Goal: Navigation & Orientation: Find specific page/section

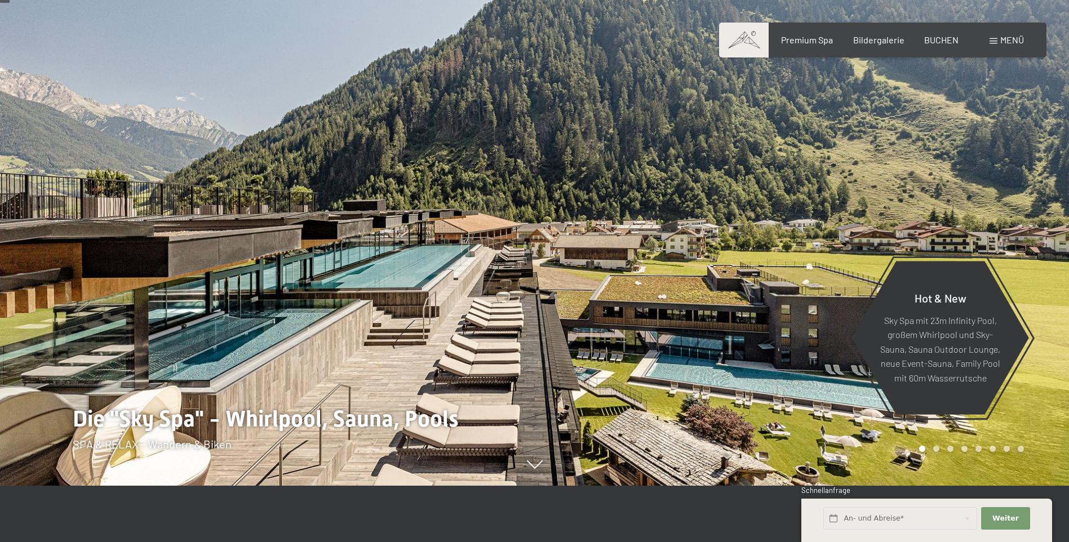
click at [1012, 35] on span "Menü" at bounding box center [1012, 39] width 24 height 11
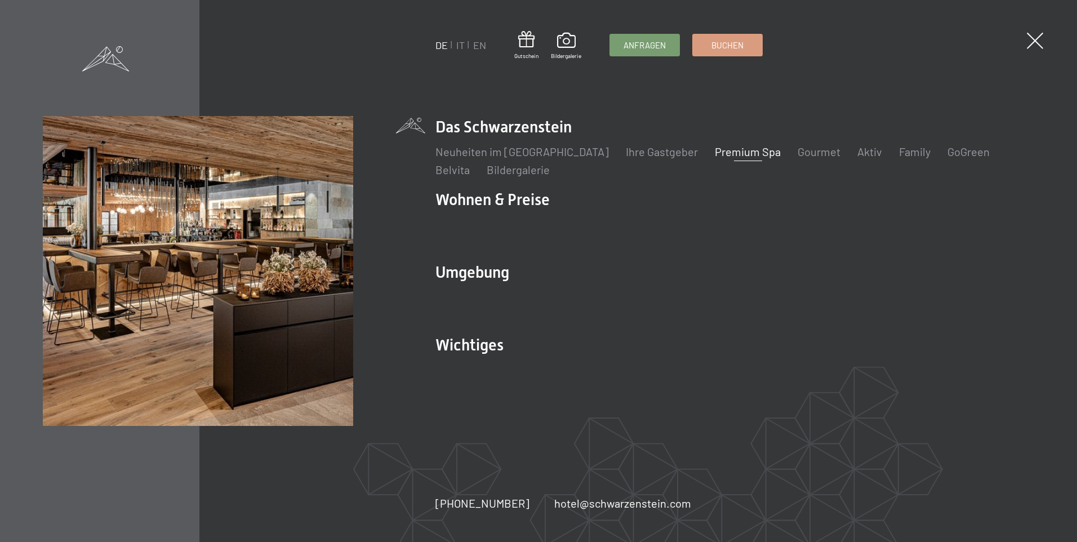
click at [715, 150] on link "Premium Spa" at bounding box center [748, 152] width 66 height 14
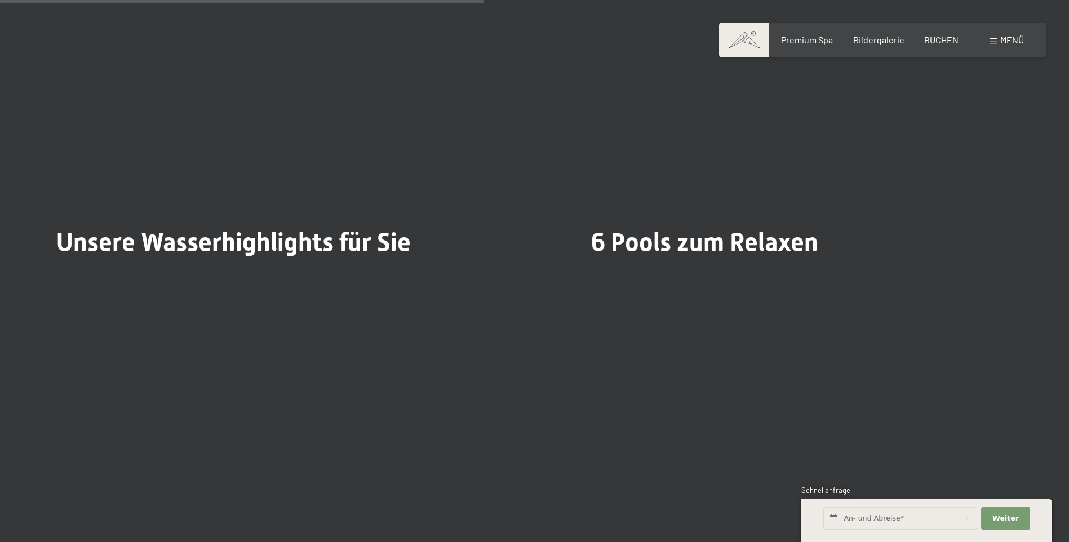
scroll to position [2986, 0]
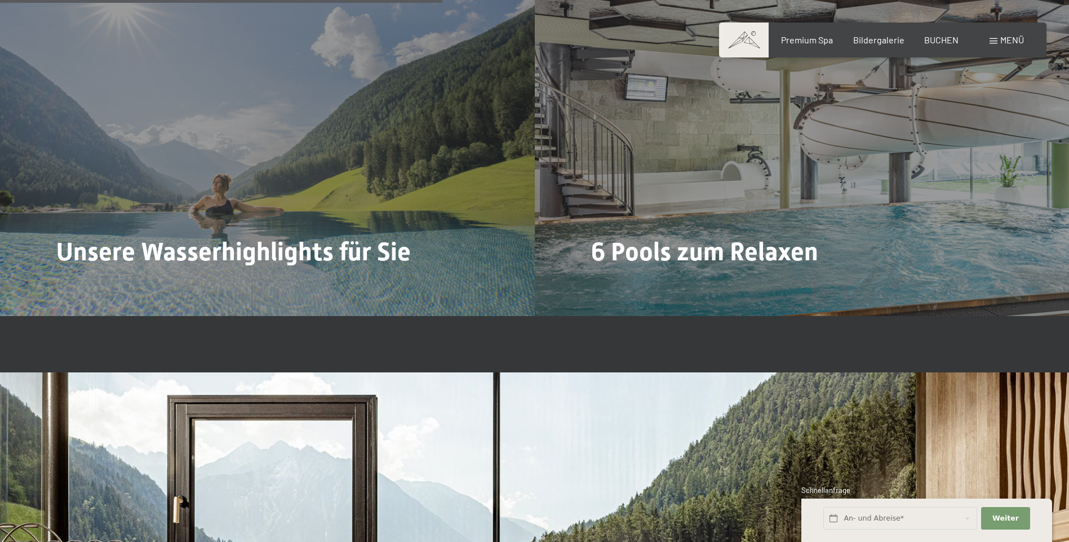
click at [1012, 42] on span "Menü" at bounding box center [1012, 39] width 24 height 11
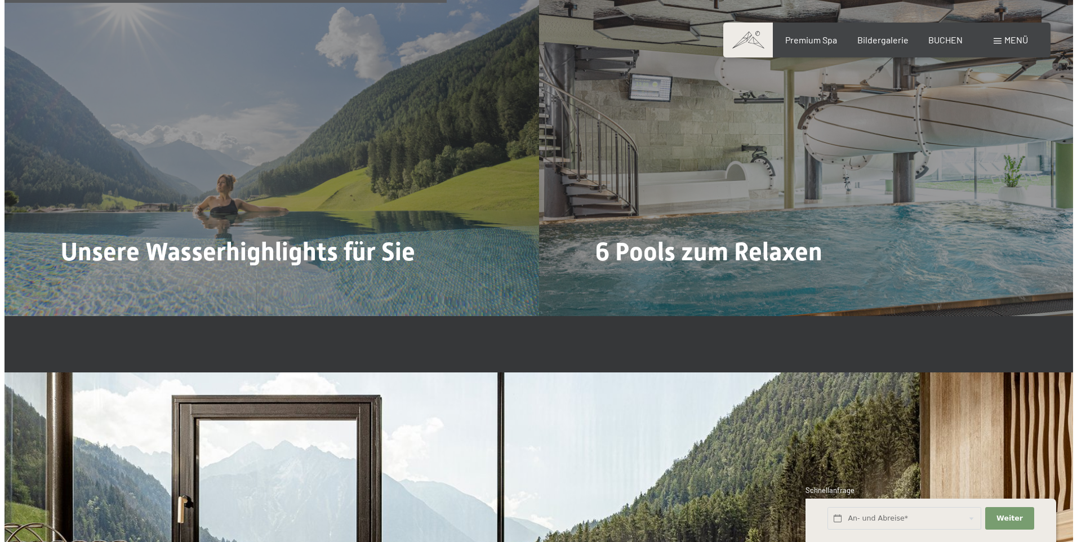
scroll to position [2997, 0]
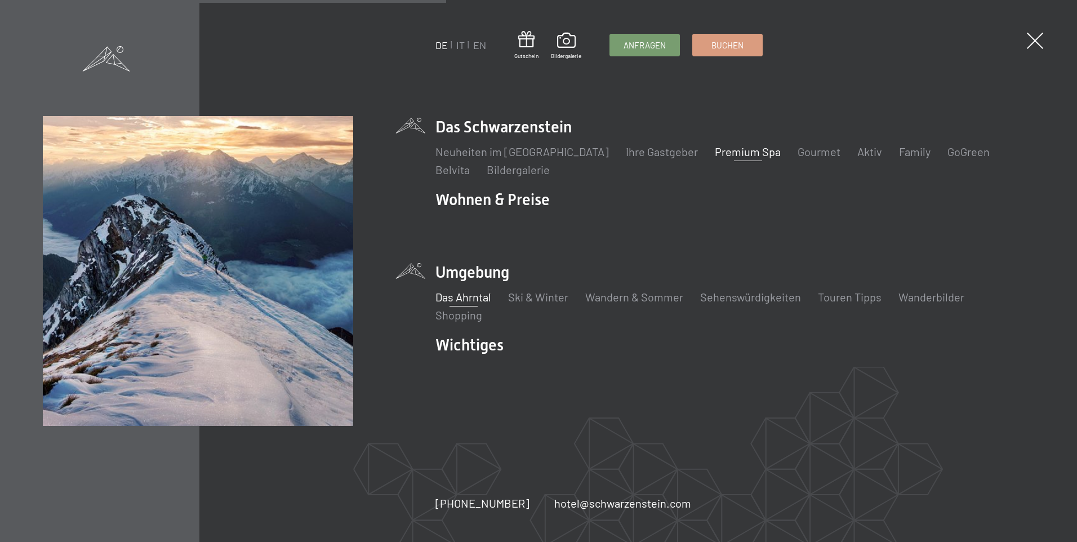
click at [461, 300] on link "Das Ahrntal" at bounding box center [464, 297] width 56 height 14
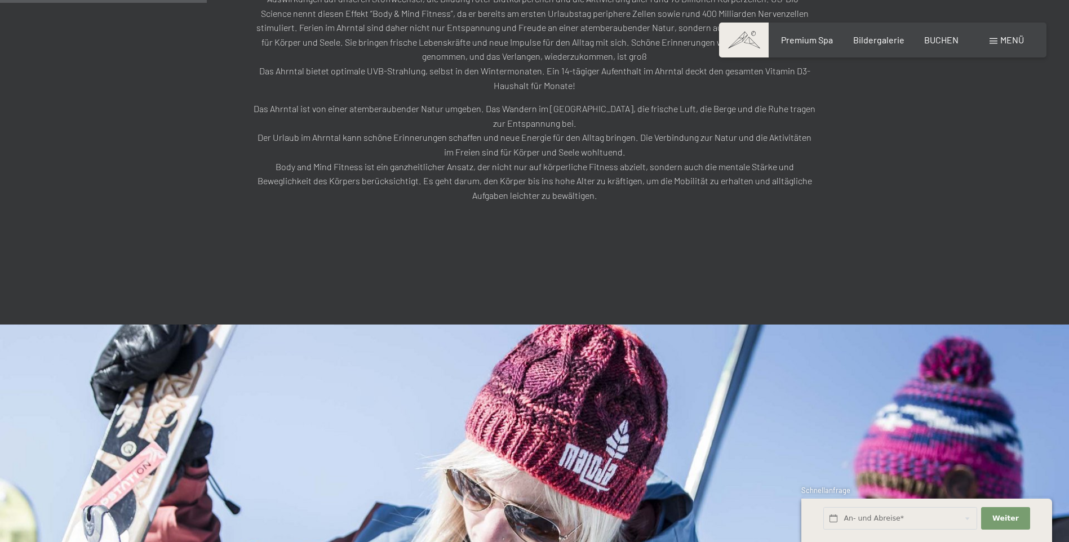
scroll to position [789, 0]
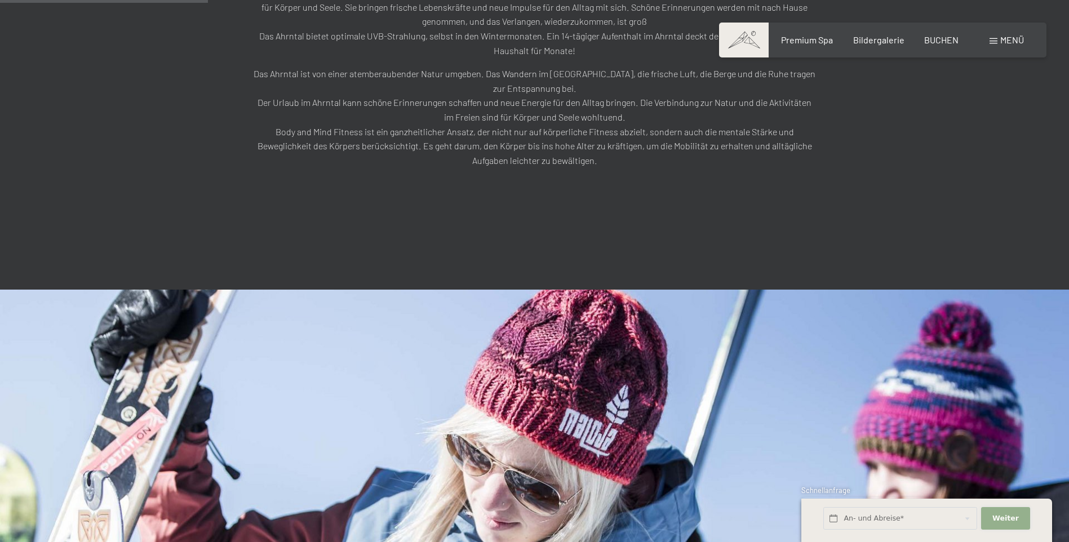
click at [996, 516] on span "Weiter" at bounding box center [1005, 518] width 26 height 10
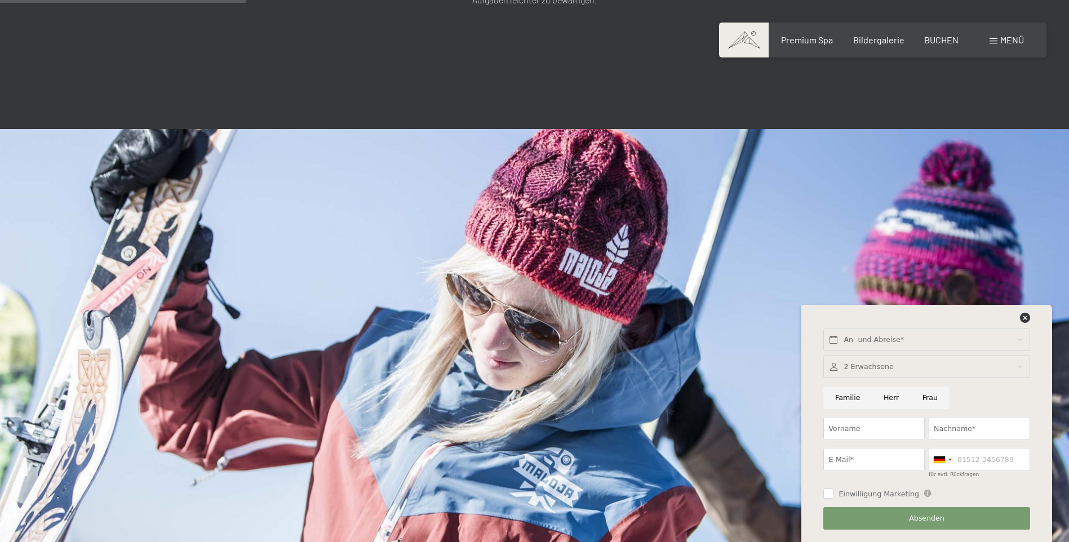
scroll to position [958, 0]
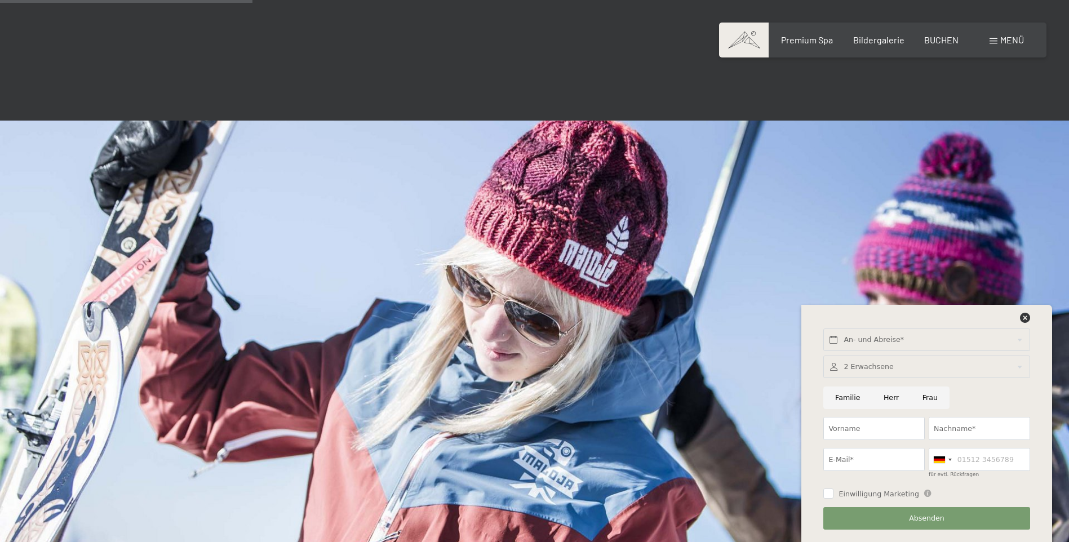
click at [690, 277] on img at bounding box center [534, 421] width 1069 height 601
click at [1021, 319] on icon at bounding box center [1025, 318] width 10 height 10
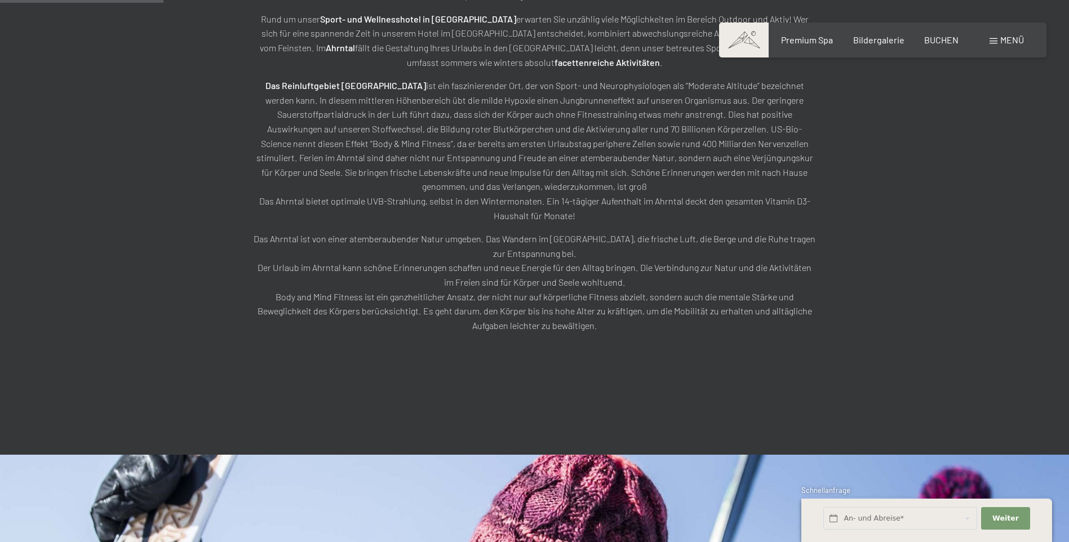
scroll to position [620, 0]
